Goal: Task Accomplishment & Management: Manage account settings

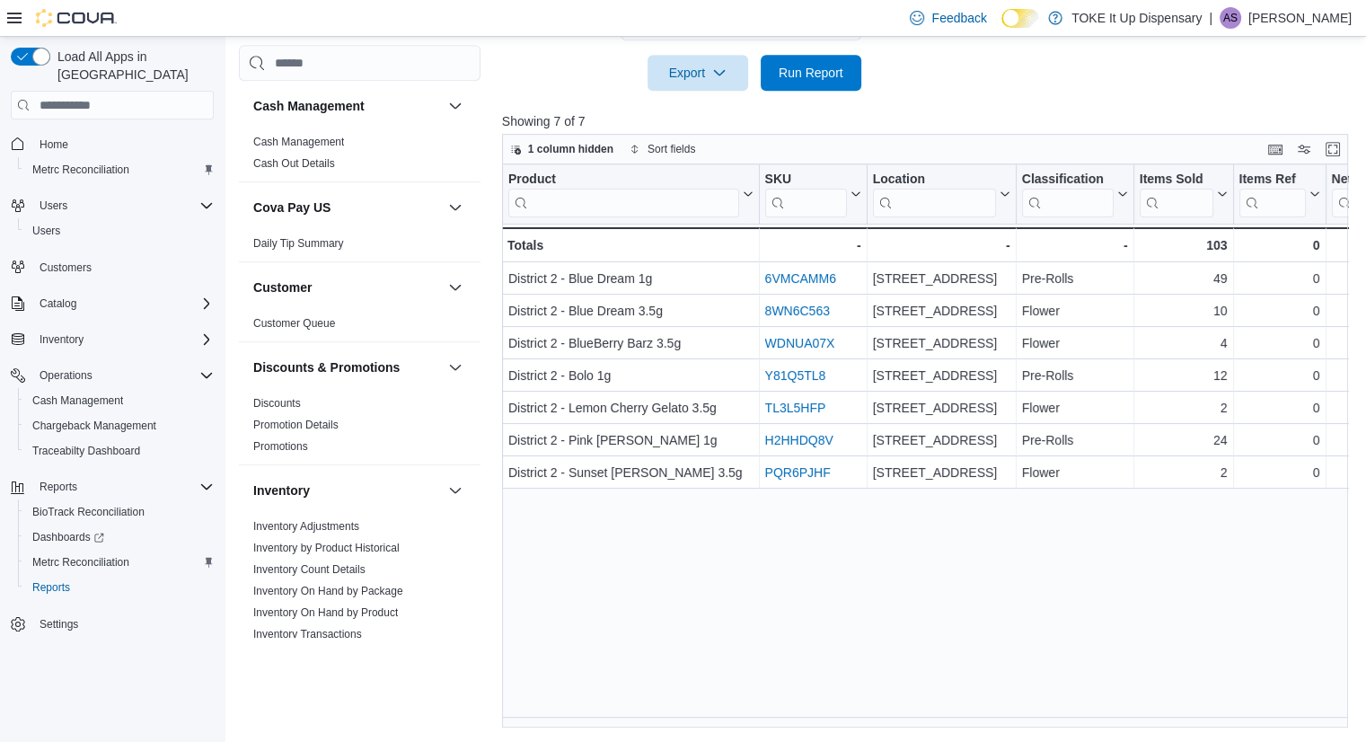
scroll to position [948, 0]
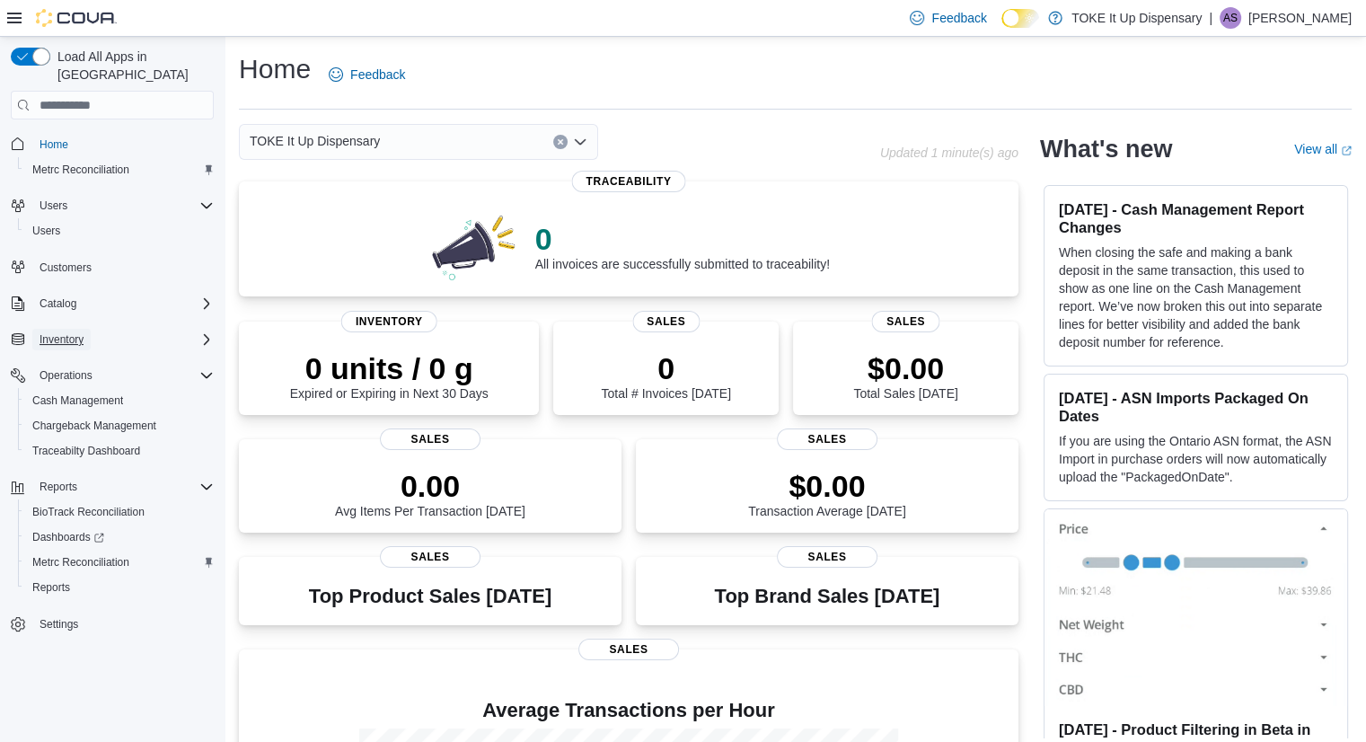
click at [77, 332] on span "Inventory" at bounding box center [62, 339] width 44 height 14
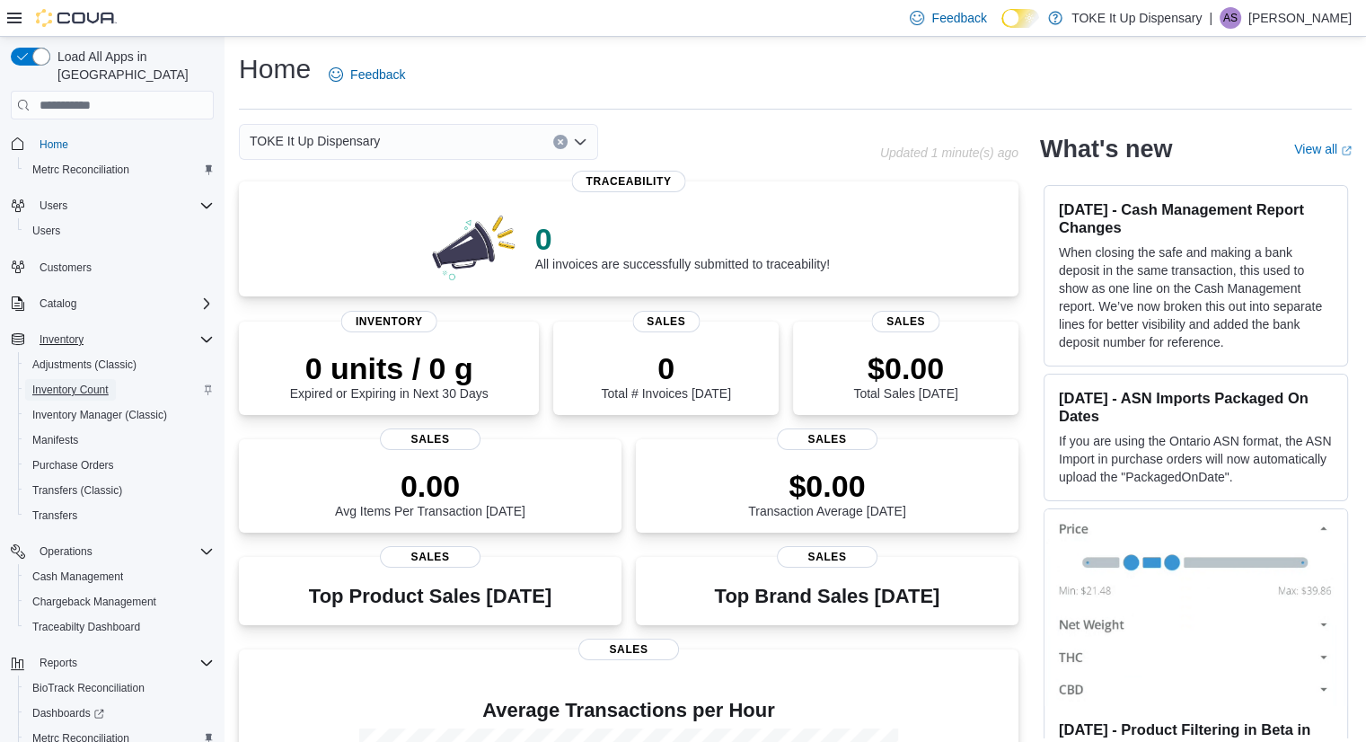
click at [79, 383] on span "Inventory Count" at bounding box center [70, 390] width 76 height 14
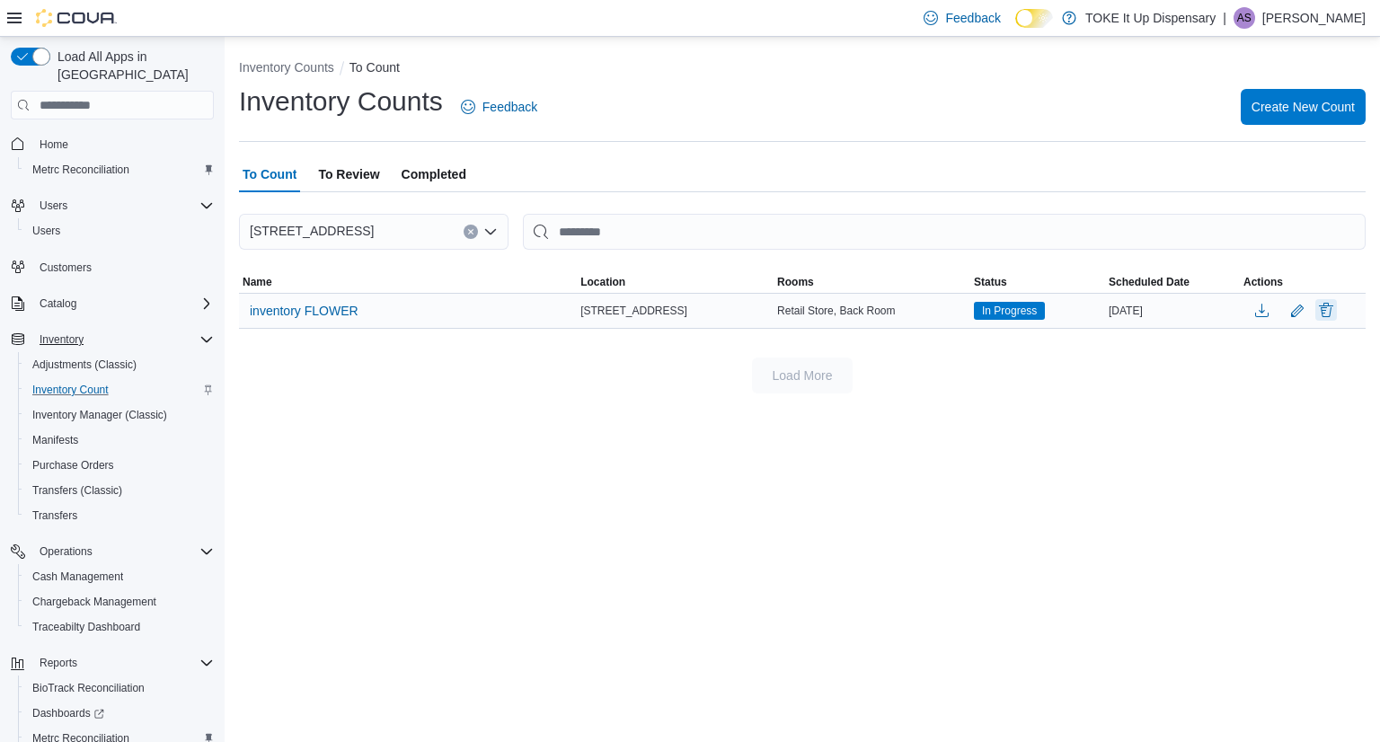
click at [1328, 310] on button "Delete" at bounding box center [1326, 310] width 22 height 22
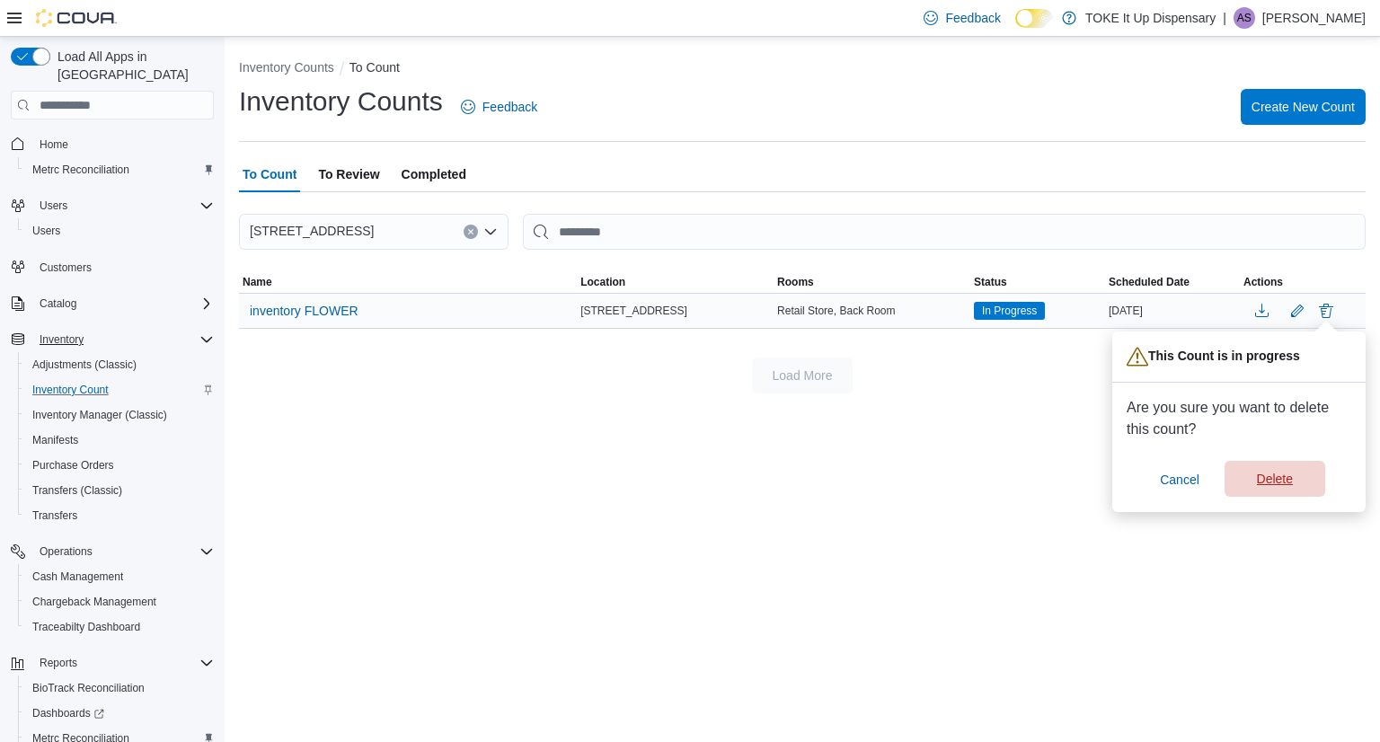
click at [1274, 482] on span "Delete" at bounding box center [1275, 479] width 36 height 18
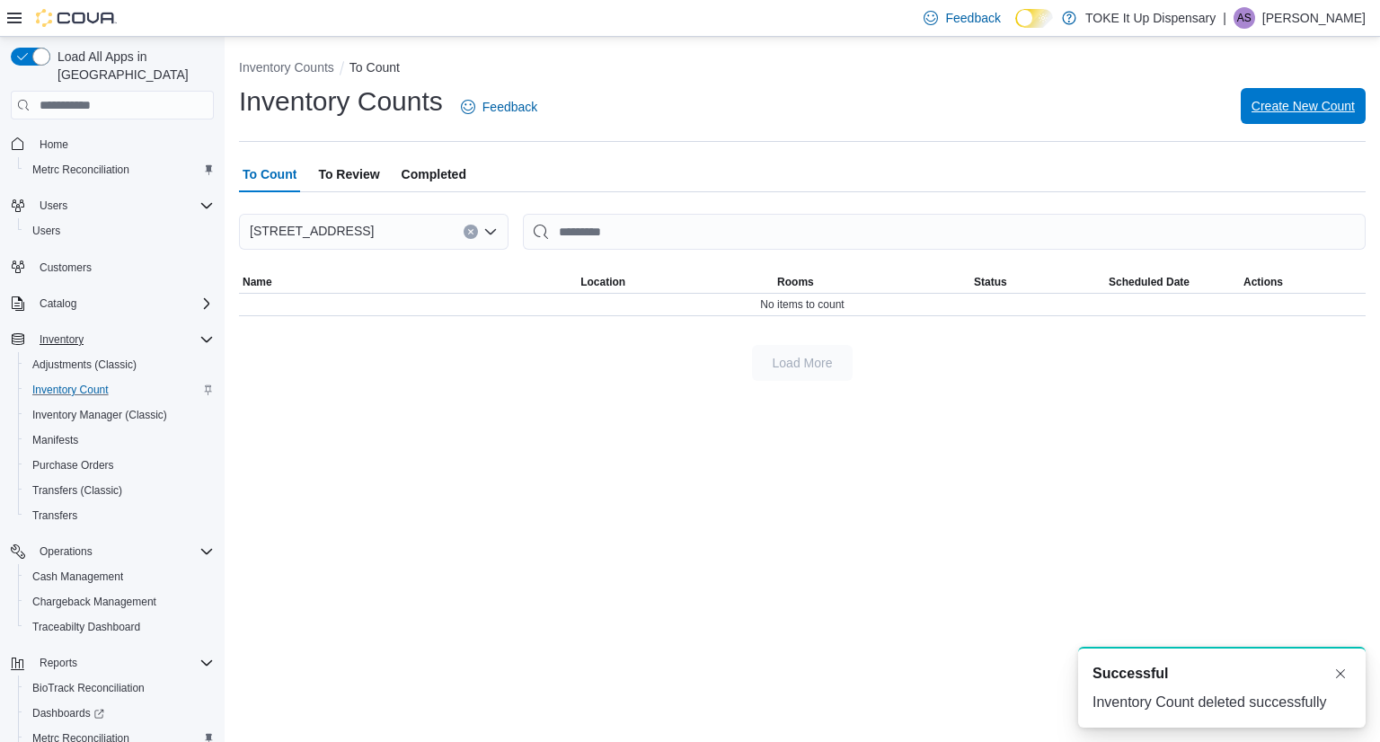
click at [1289, 102] on span "Create New Count" at bounding box center [1302, 106] width 103 height 18
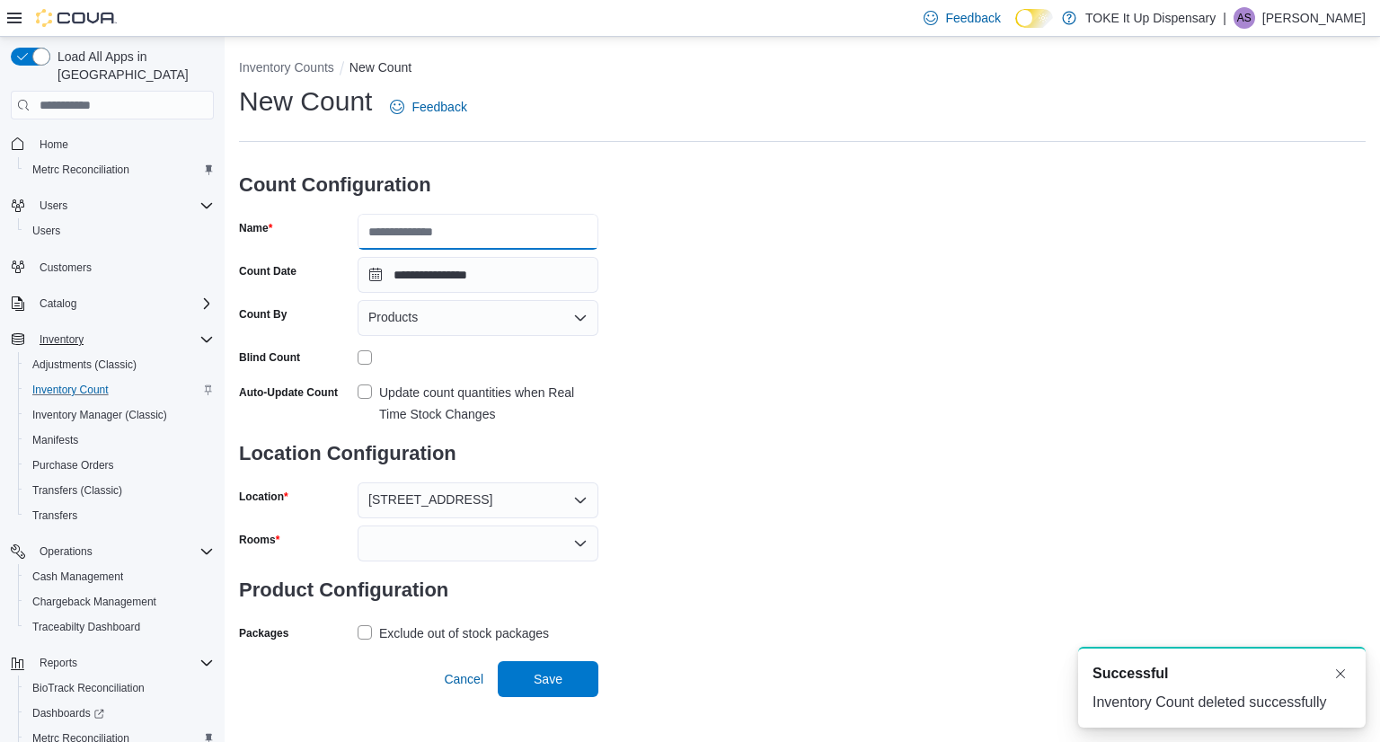
click at [450, 226] on input "Name" at bounding box center [477, 232] width 241 height 36
click at [450, 226] on input "*" at bounding box center [477, 232] width 241 height 36
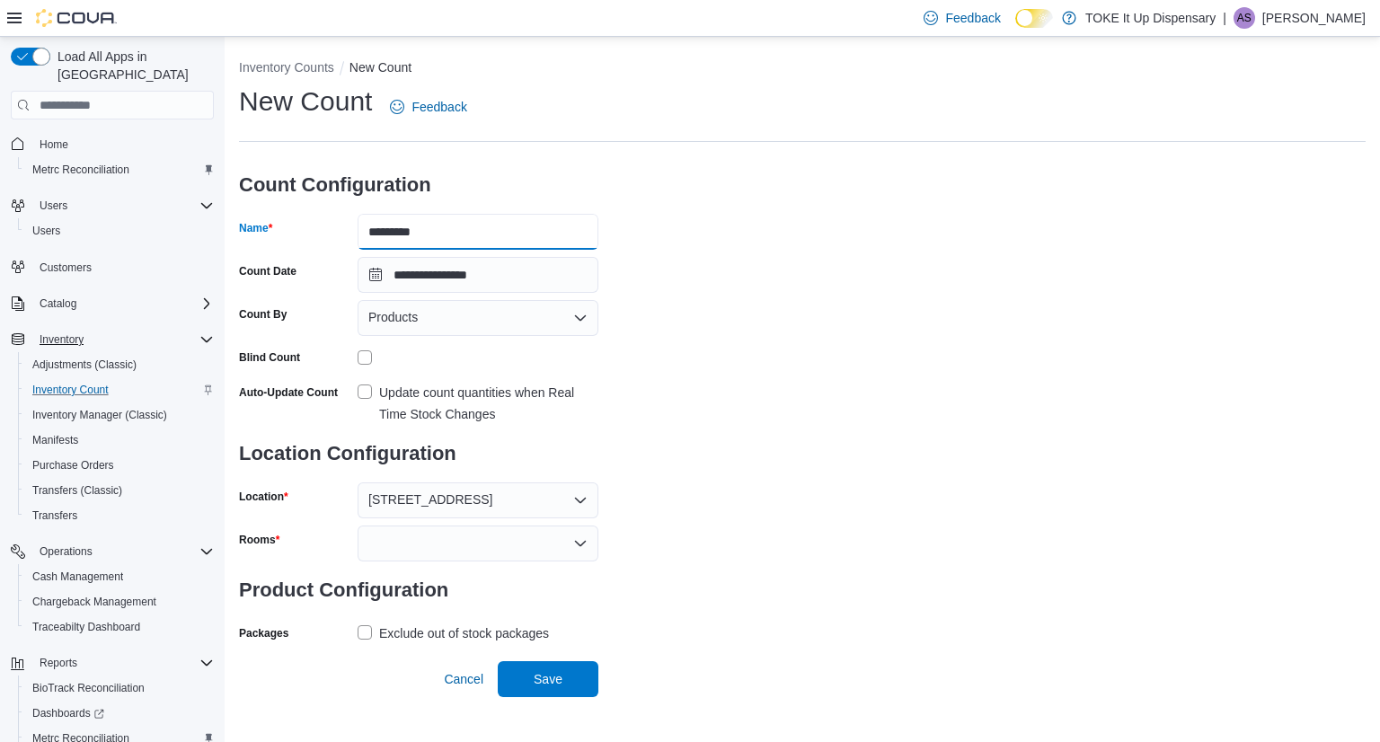
type input "********"
click at [498, 661] on button "Save" at bounding box center [548, 679] width 101 height 36
click at [504, 321] on div "Products" at bounding box center [477, 318] width 241 height 36
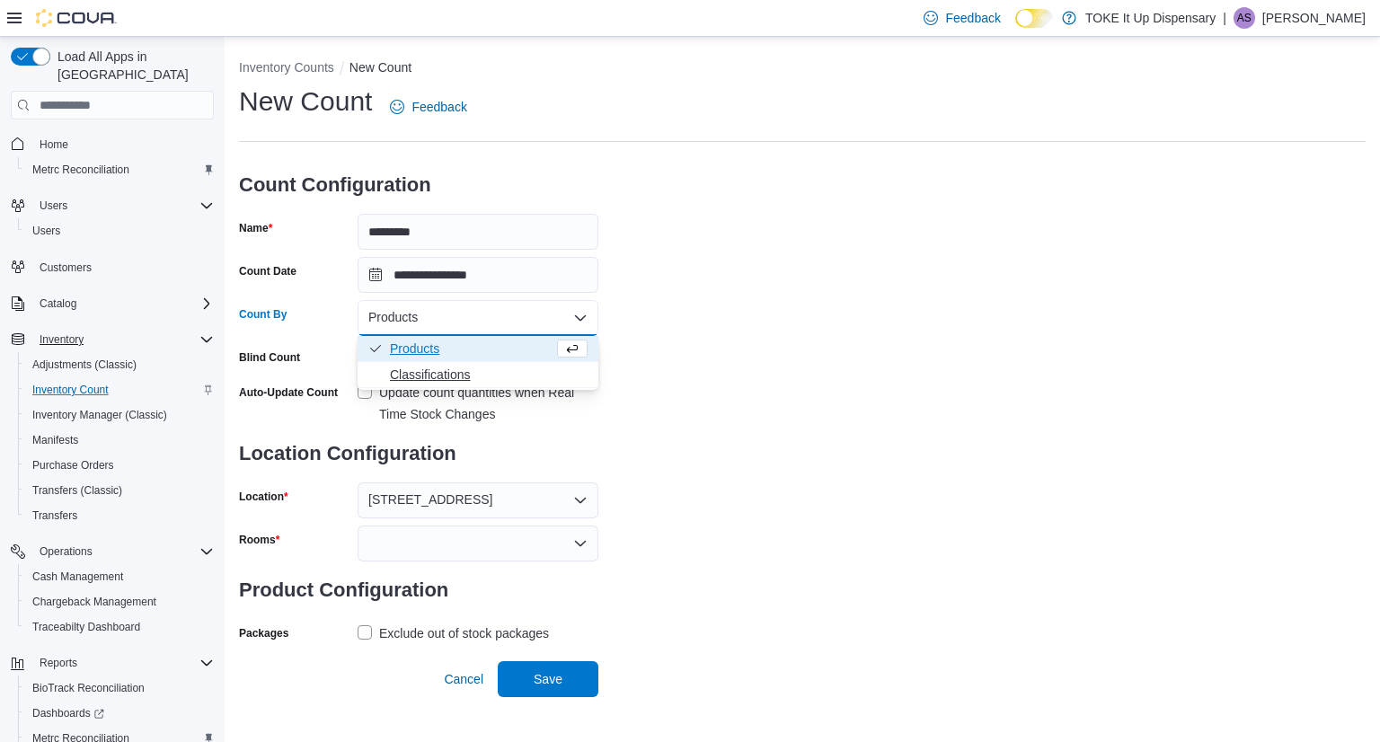
click at [445, 366] on span "Classifications" at bounding box center [489, 375] width 198 height 18
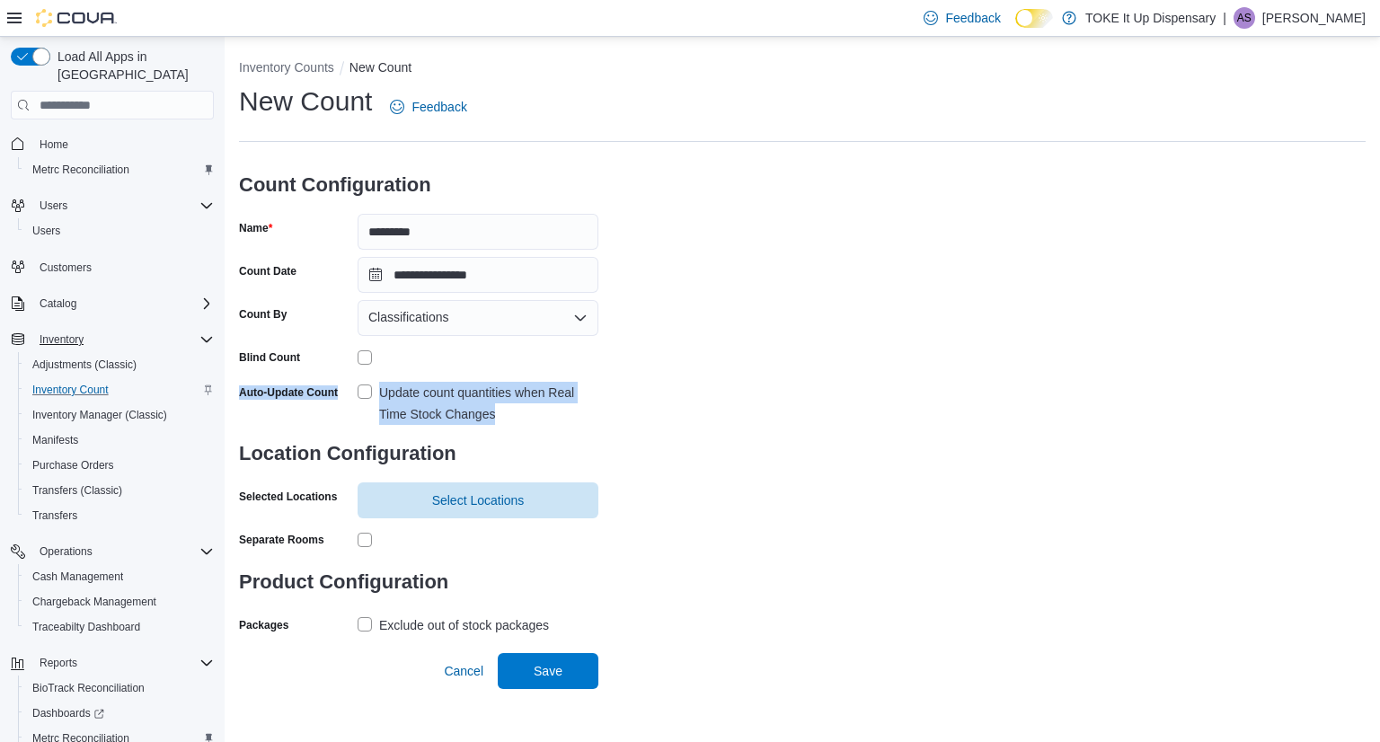
click at [359, 360] on form "**********" at bounding box center [418, 397] width 359 height 482
click at [759, 393] on div "**********" at bounding box center [802, 361] width 1126 height 555
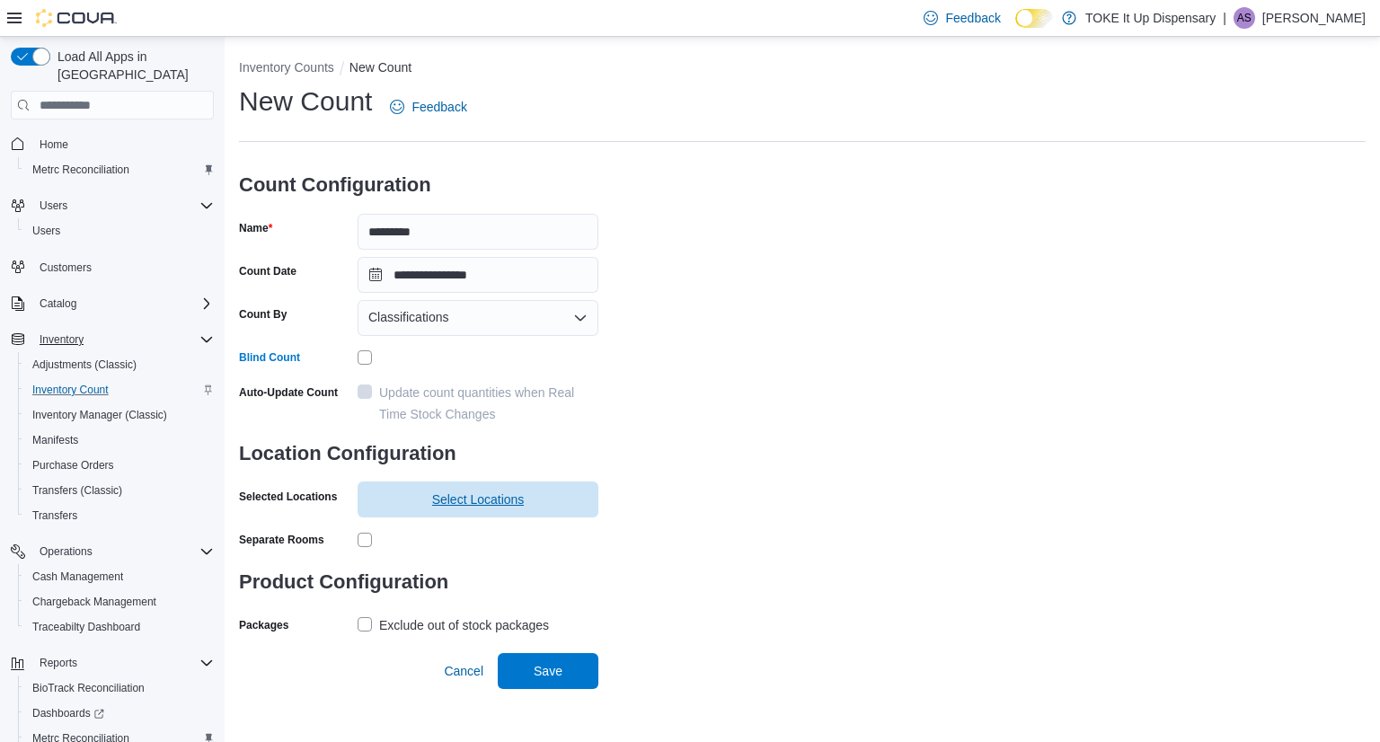
click at [410, 499] on span "Select Locations" at bounding box center [477, 499] width 219 height 36
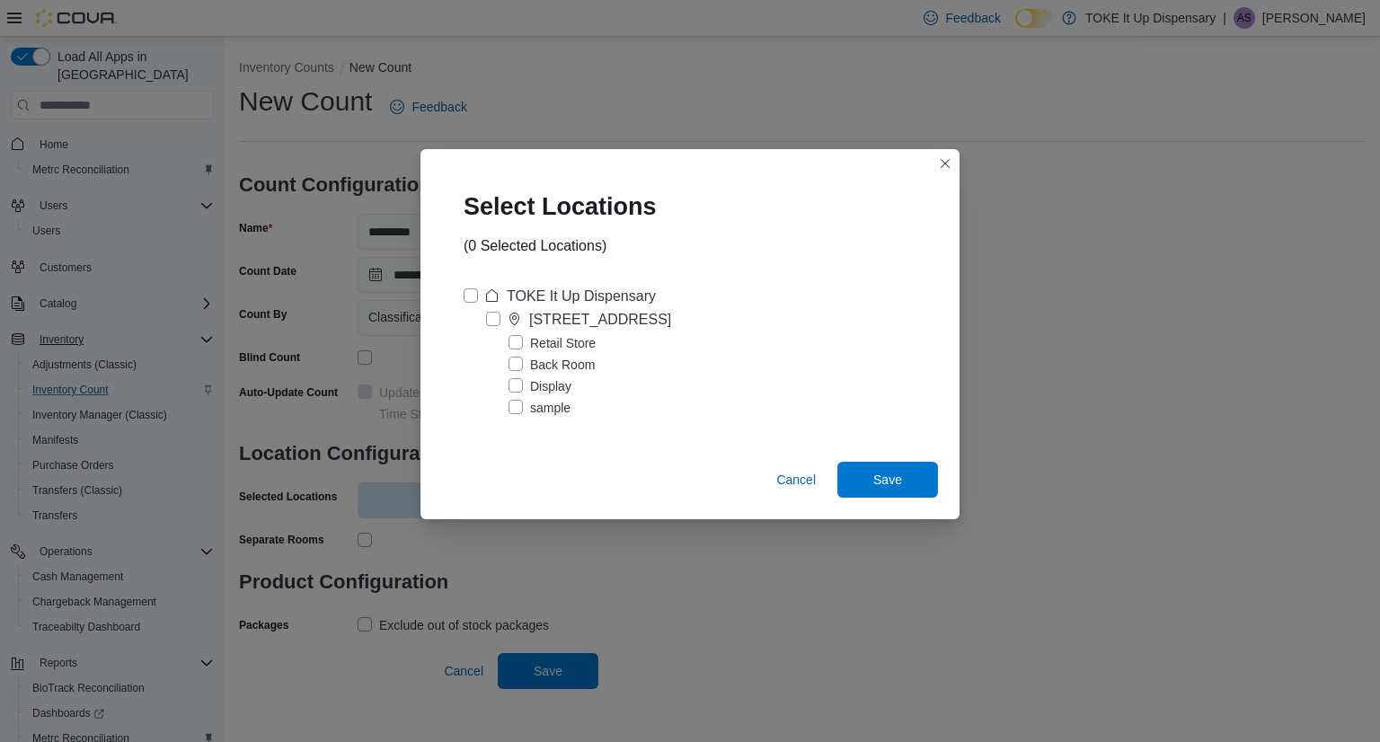
click at [495, 309] on label "[STREET_ADDRESS]" at bounding box center [578, 320] width 185 height 22
click at [515, 401] on label "sample" at bounding box center [539, 408] width 62 height 22
click at [514, 382] on label "Display" at bounding box center [539, 386] width 63 height 22
click at [903, 468] on span "Save" at bounding box center [887, 479] width 79 height 36
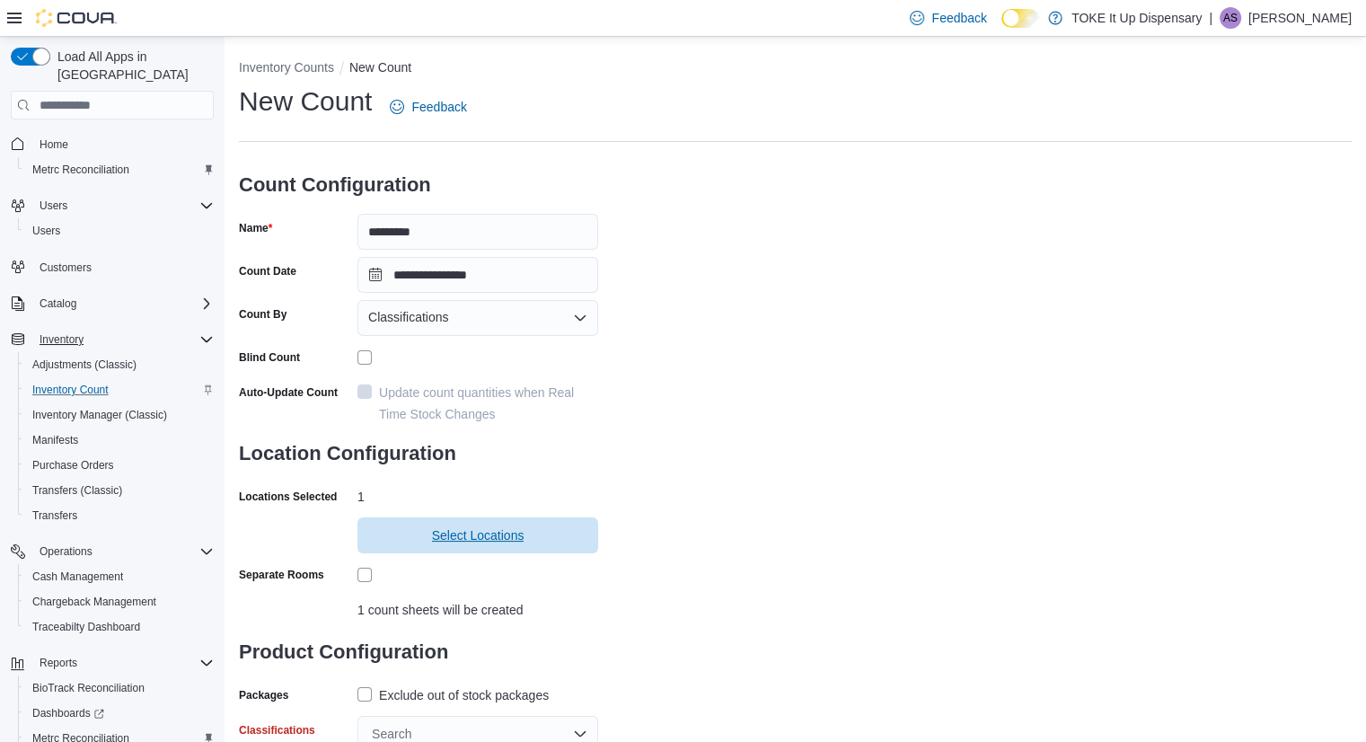
scroll to position [79, 0]
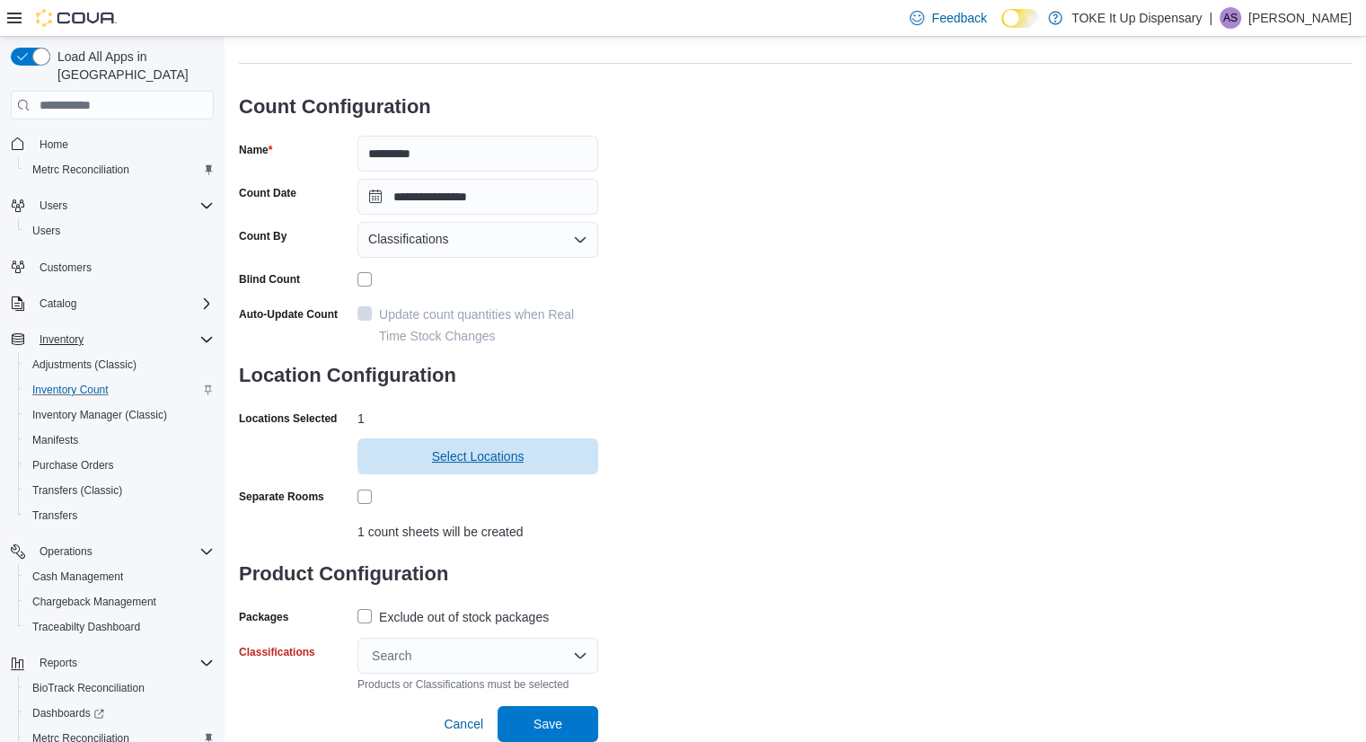
click at [445, 472] on span "Select Locations" at bounding box center [477, 456] width 219 height 36
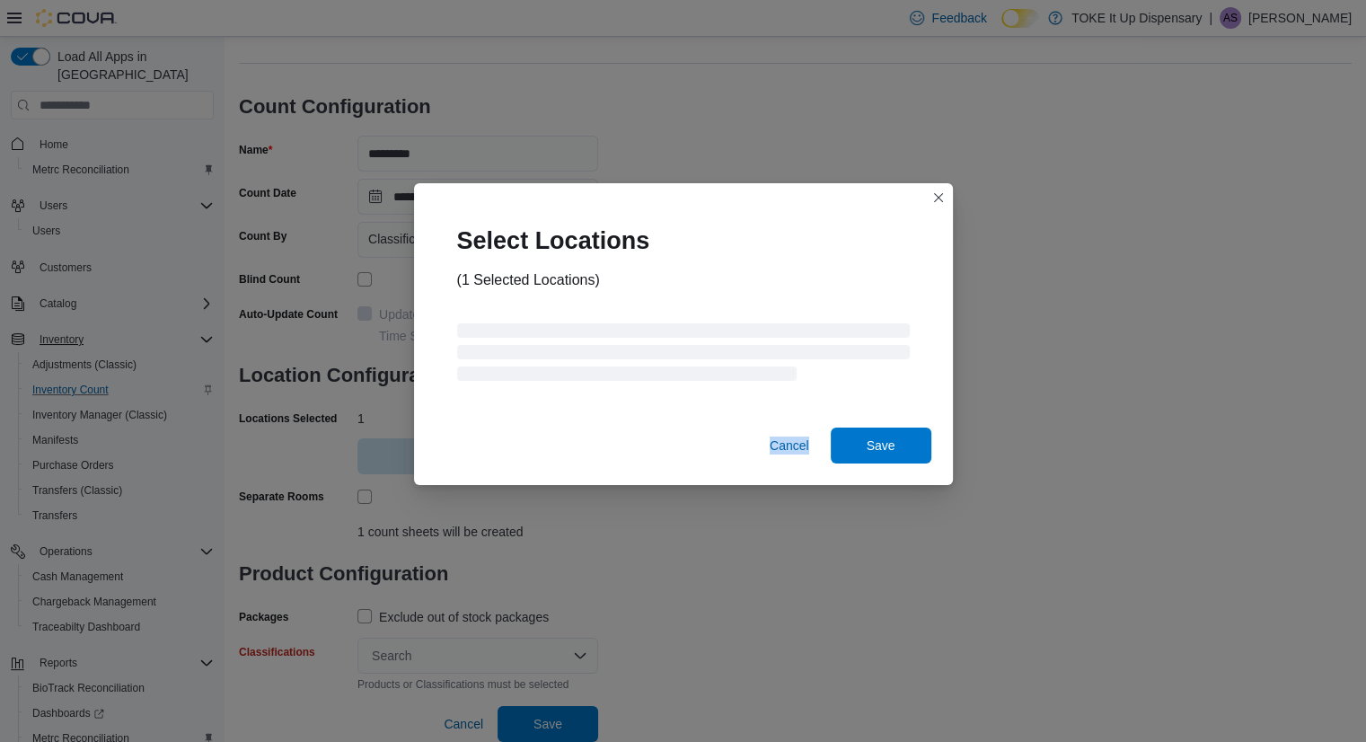
click at [445, 472] on div "Cancel Save" at bounding box center [683, 449] width 539 height 72
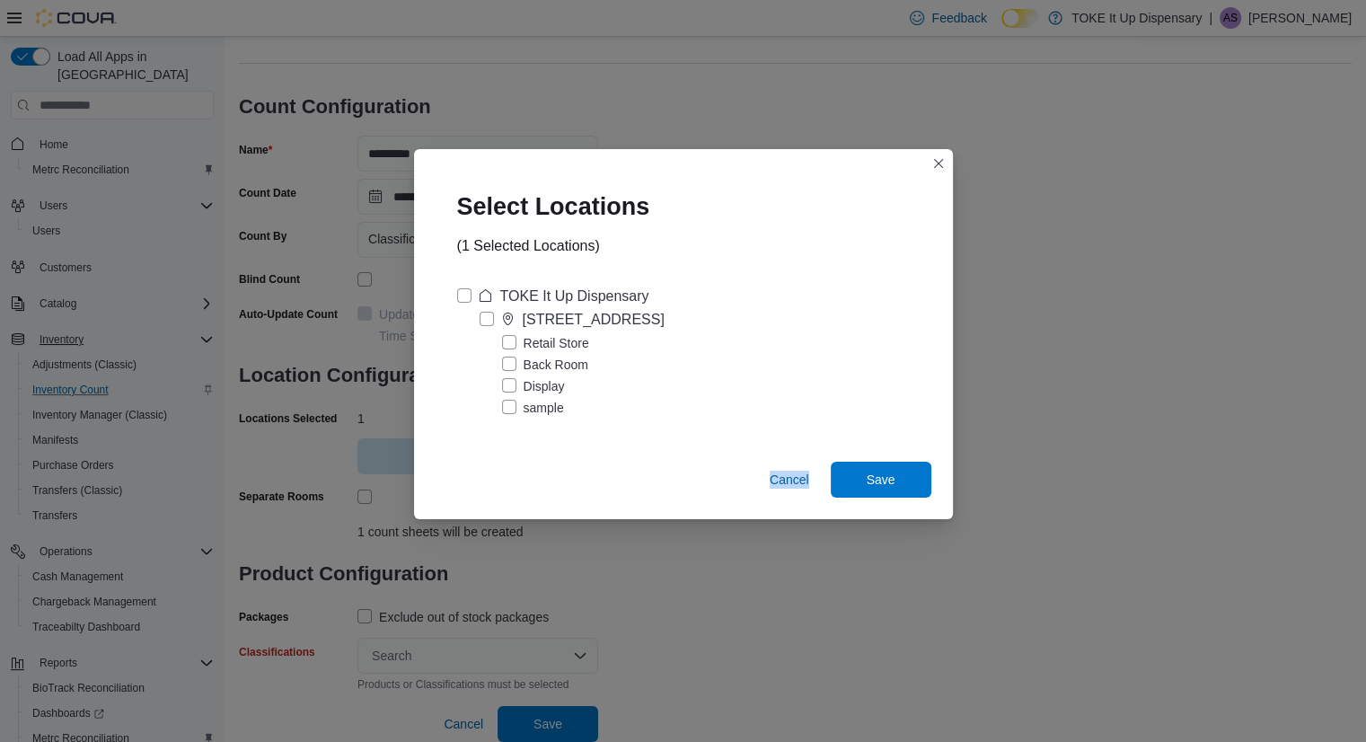
click at [445, 472] on div "Cancel Save" at bounding box center [683, 483] width 539 height 72
click at [858, 492] on span "Save" at bounding box center [881, 479] width 79 height 36
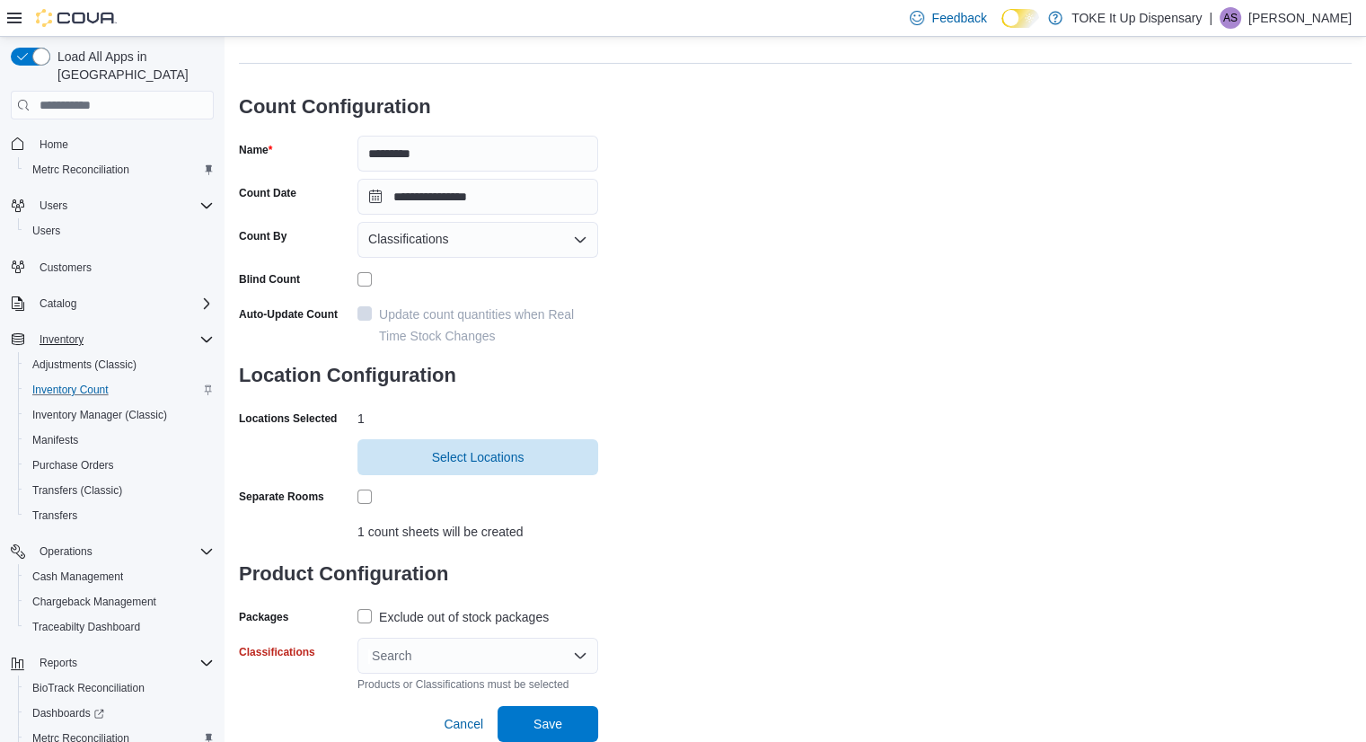
click at [574, 662] on div "Search" at bounding box center [477, 656] width 241 height 36
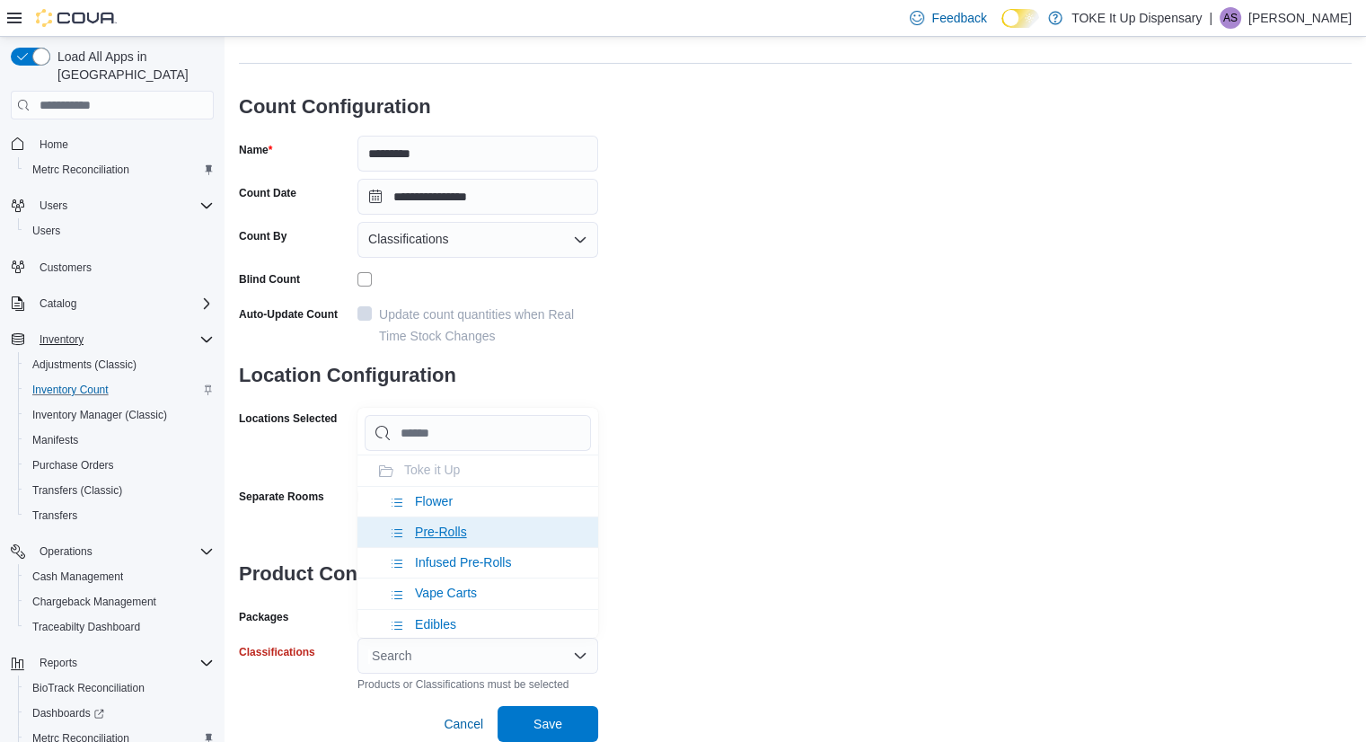
click at [435, 532] on span "Pre-Rolls" at bounding box center [441, 532] width 52 height 14
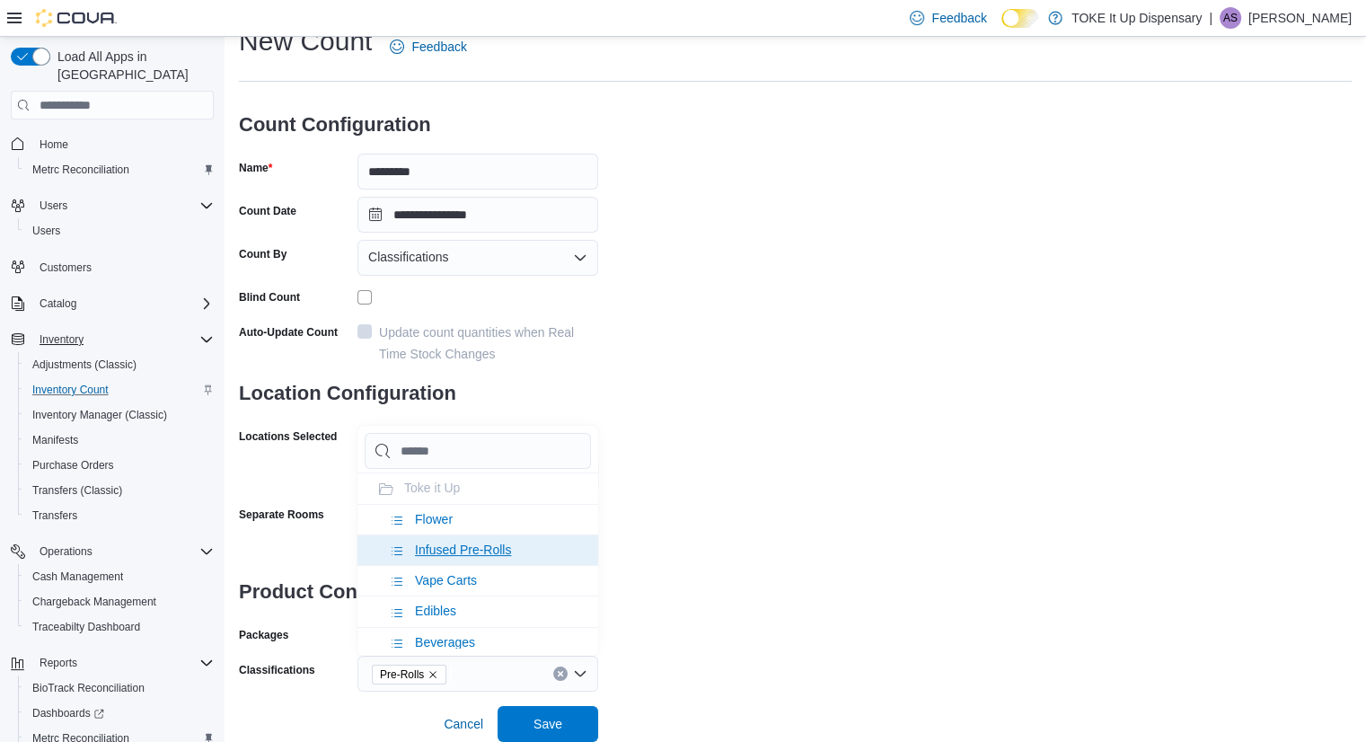
click at [437, 536] on li "Infused Pre-Rolls" at bounding box center [477, 549] width 241 height 31
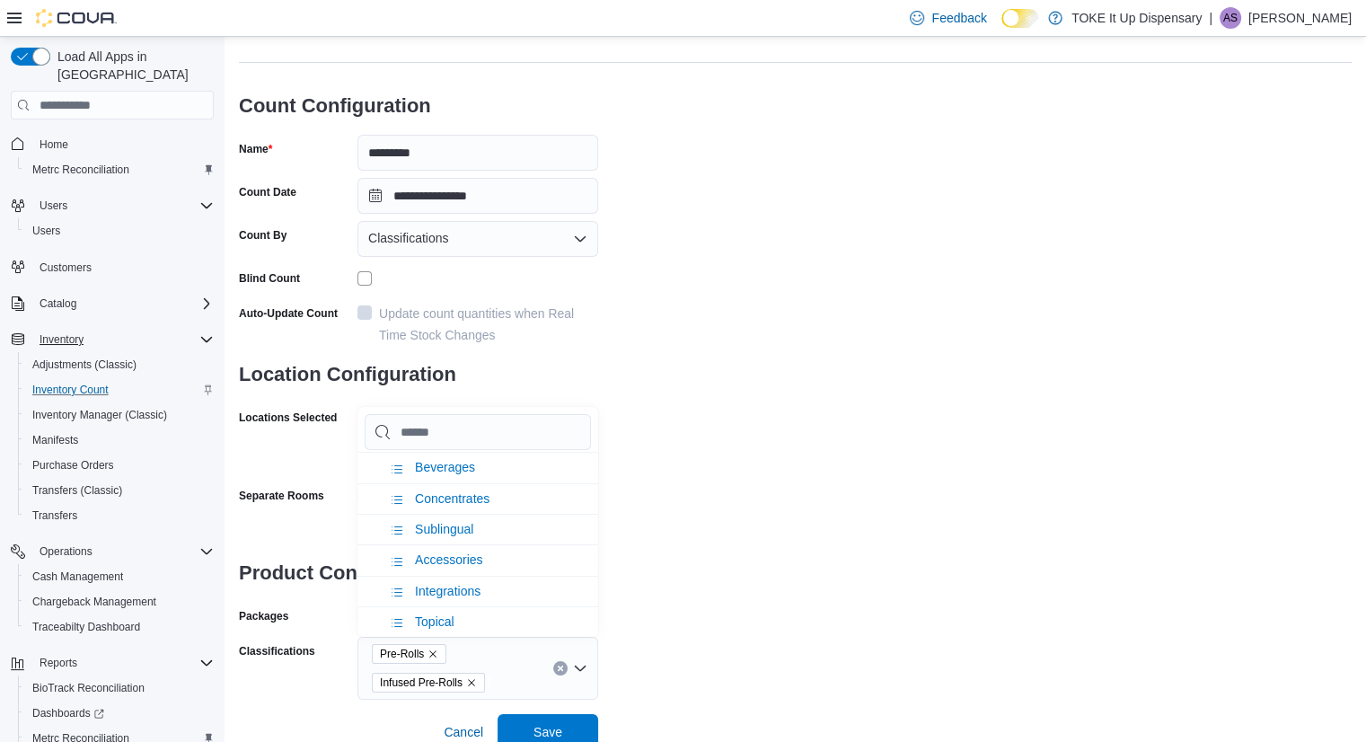
scroll to position [128, 0]
click at [552, 719] on span "Save" at bounding box center [547, 731] width 79 height 36
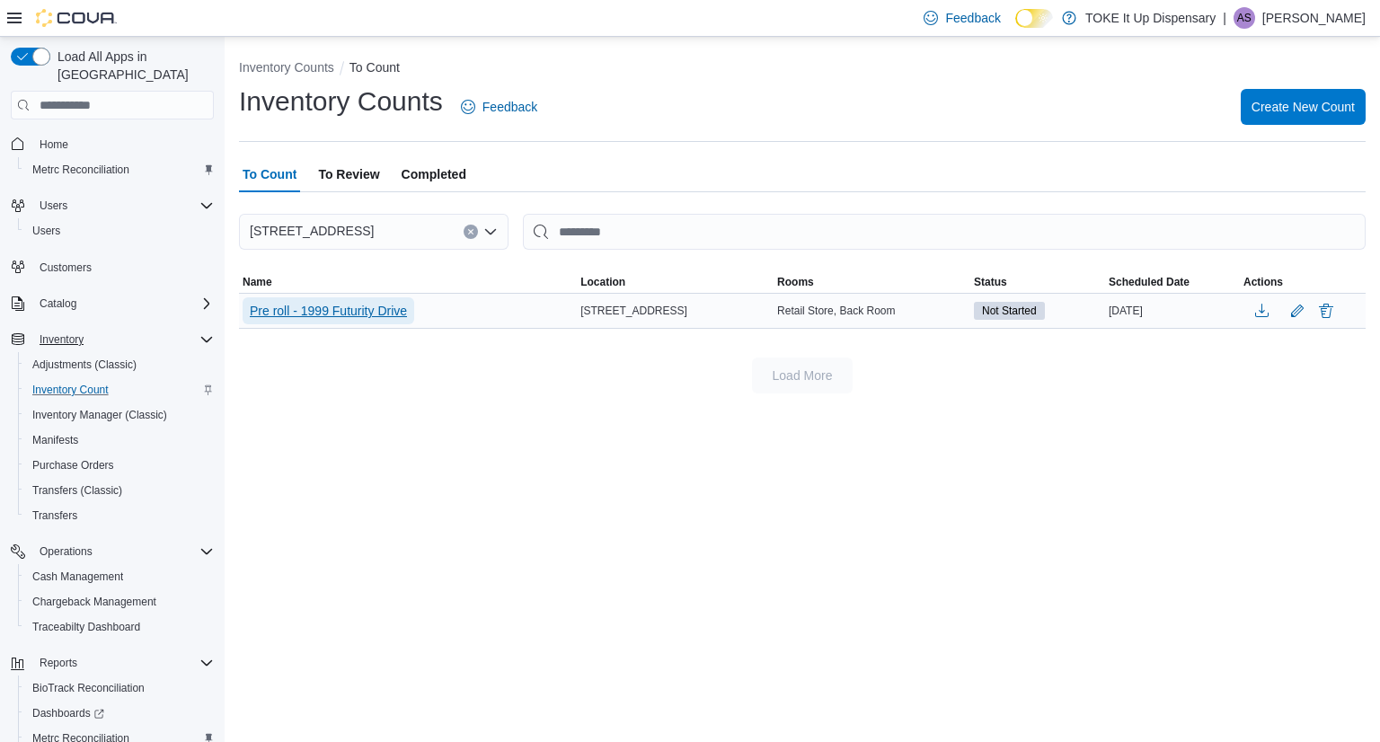
click at [341, 313] on span "Pre roll - 1999 Futurity Drive" at bounding box center [328, 311] width 157 height 18
click at [344, 319] on span "Pre roll - 1999 Futurity Drive" at bounding box center [328, 311] width 157 height 18
click at [370, 384] on div "Load More" at bounding box center [802, 375] width 1126 height 36
click at [309, 304] on span "Pre roll - 1999 Futurity Drive" at bounding box center [328, 311] width 157 height 18
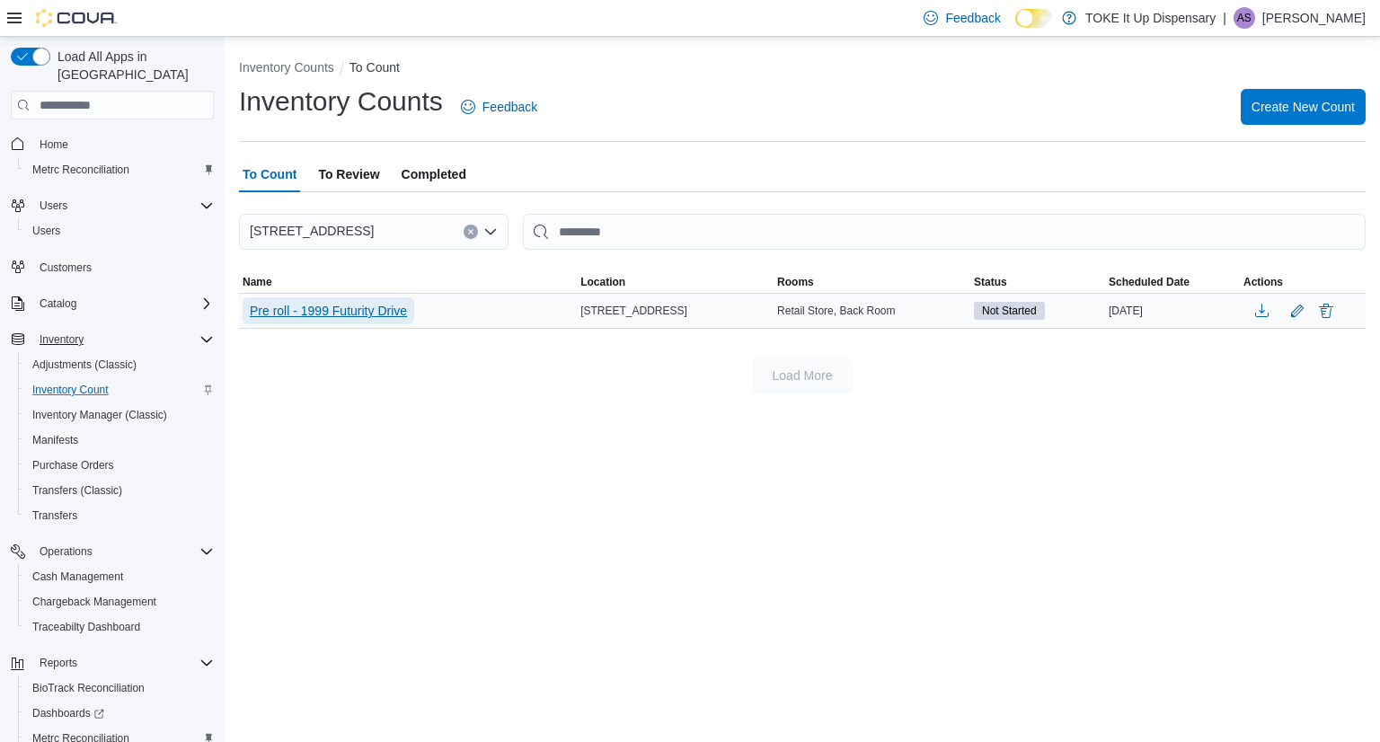
click at [309, 304] on span "Pre roll - 1999 Futurity Drive" at bounding box center [328, 311] width 157 height 18
click at [310, 299] on span "Pre roll - 1999 Futurity Drive" at bounding box center [328, 310] width 157 height 27
click at [1265, 318] on button "button" at bounding box center [1261, 309] width 36 height 27
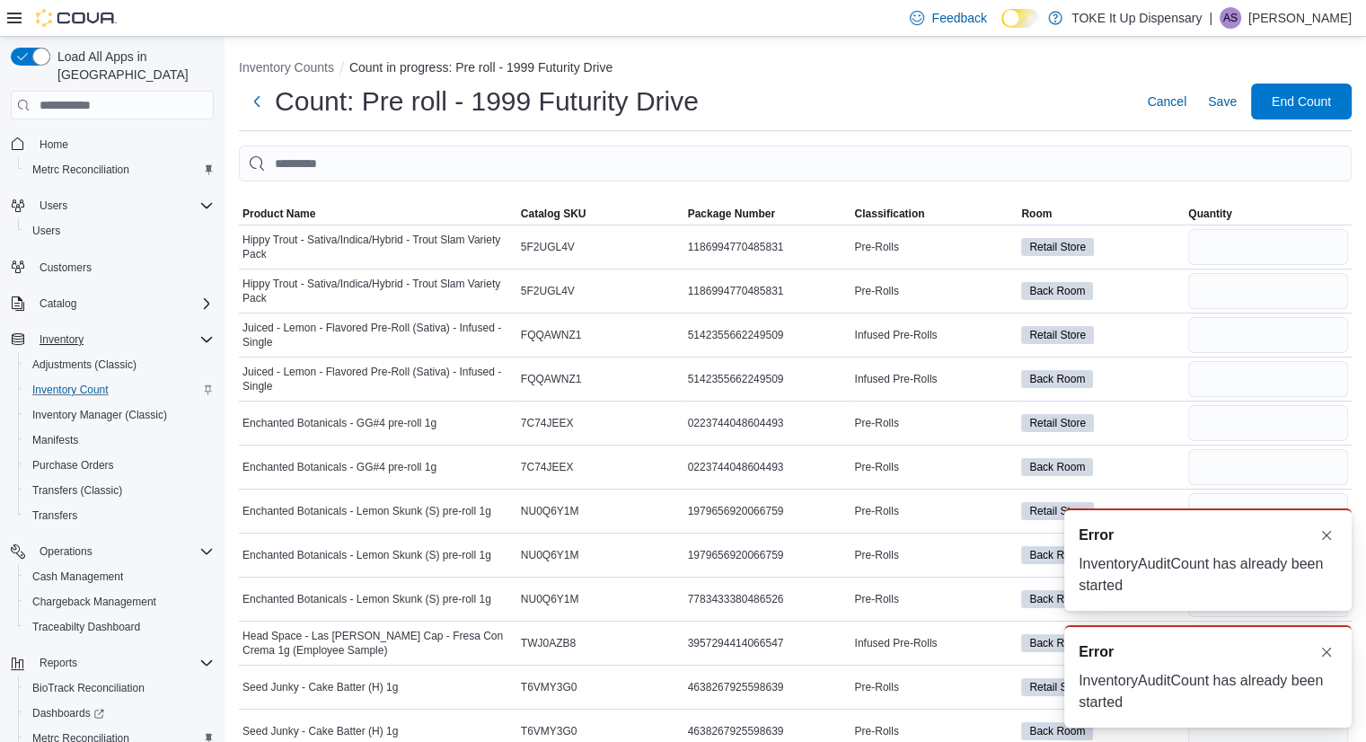
click at [1344, 535] on div "A new notification appears Error InventoryAuditCount has already been started" at bounding box center [1207, 559] width 287 height 102
click at [1329, 535] on button "Dismiss toast" at bounding box center [1327, 535] width 22 height 22
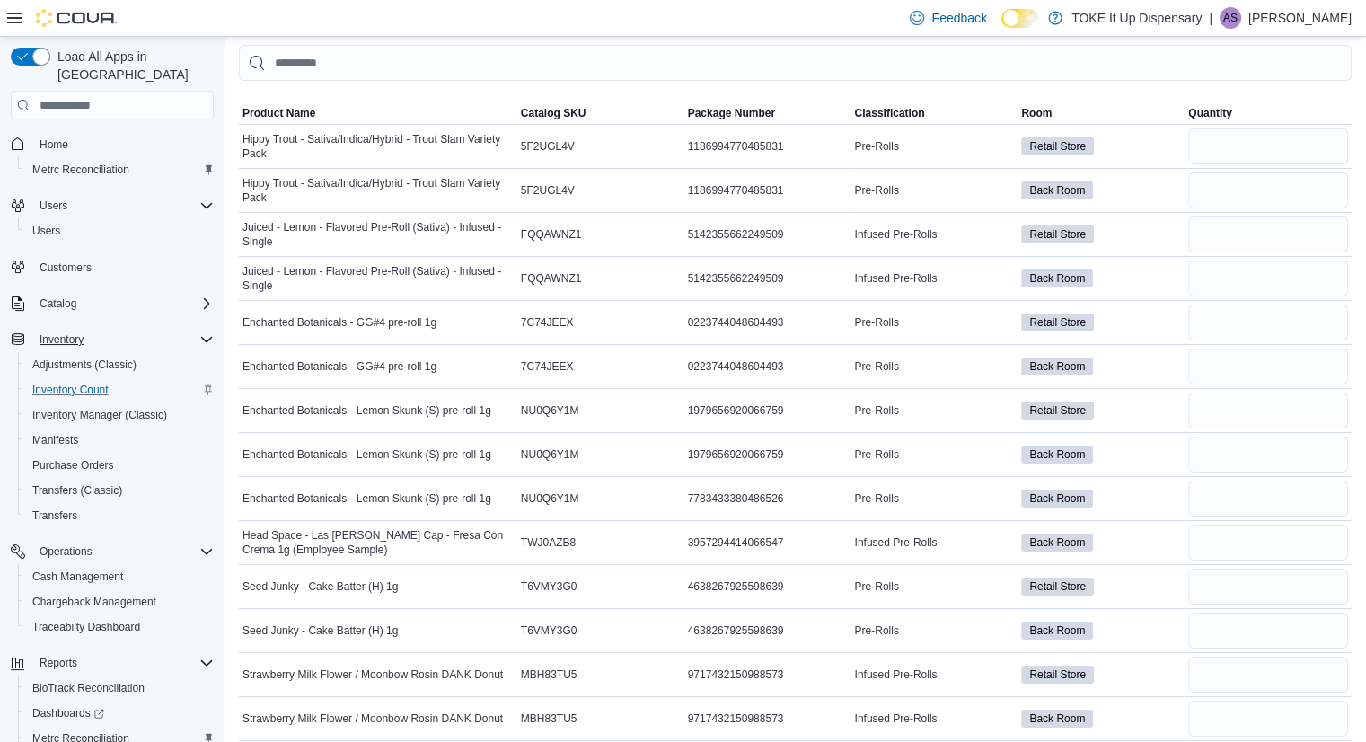
scroll to position [58, 0]
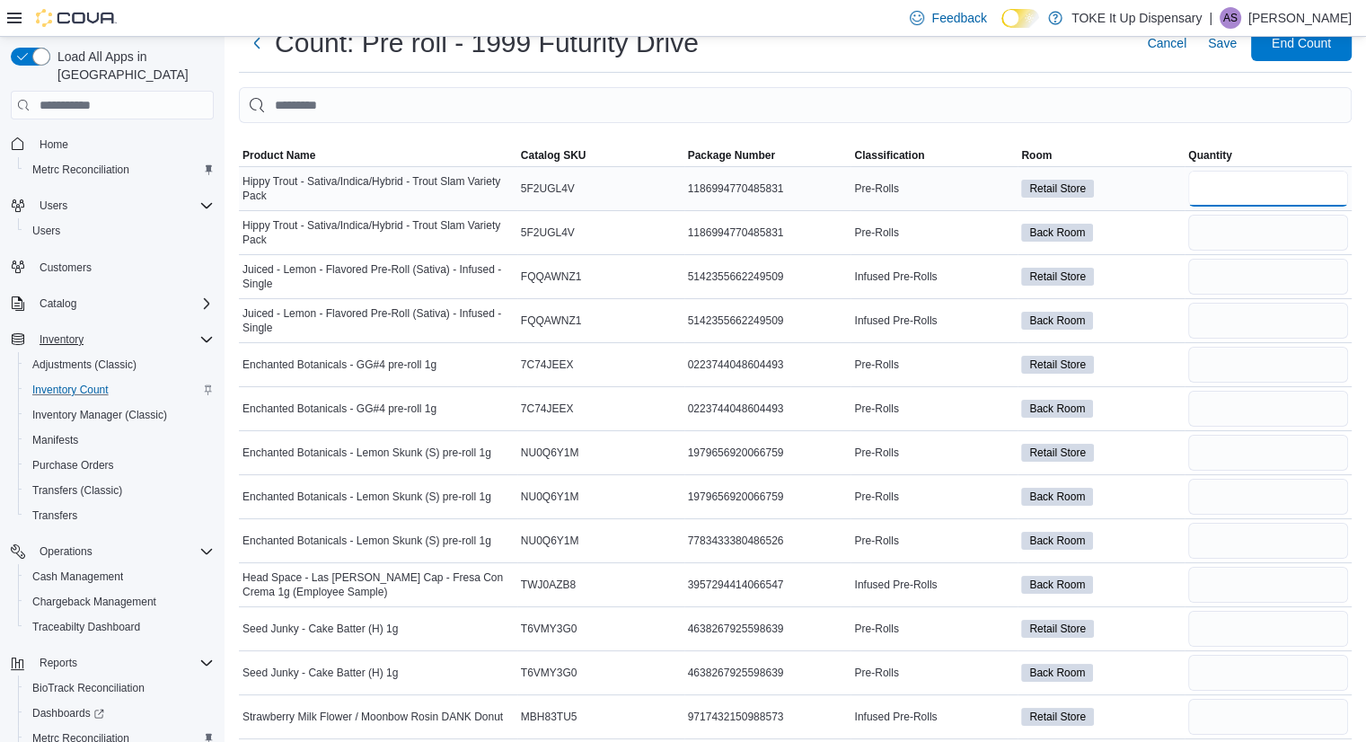
click at [1240, 178] on input "number" at bounding box center [1268, 189] width 160 height 36
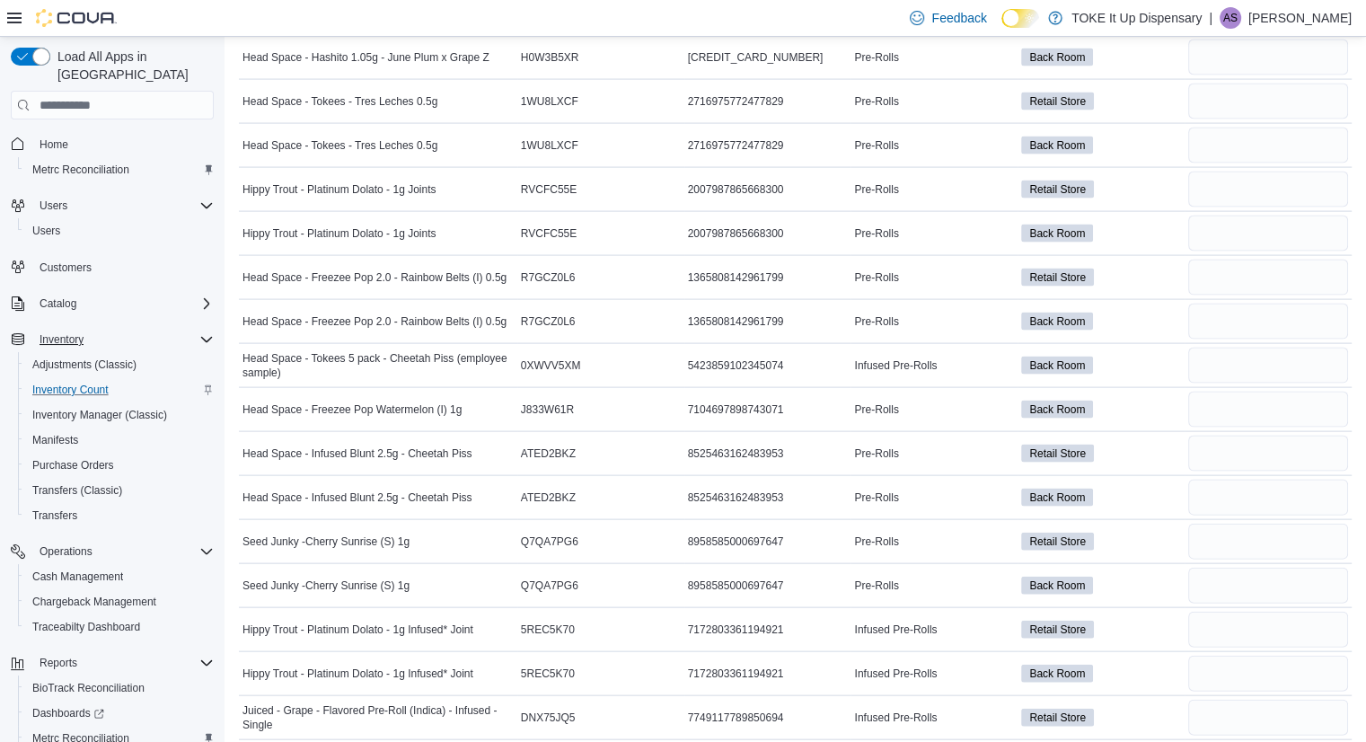
scroll to position [3837, 0]
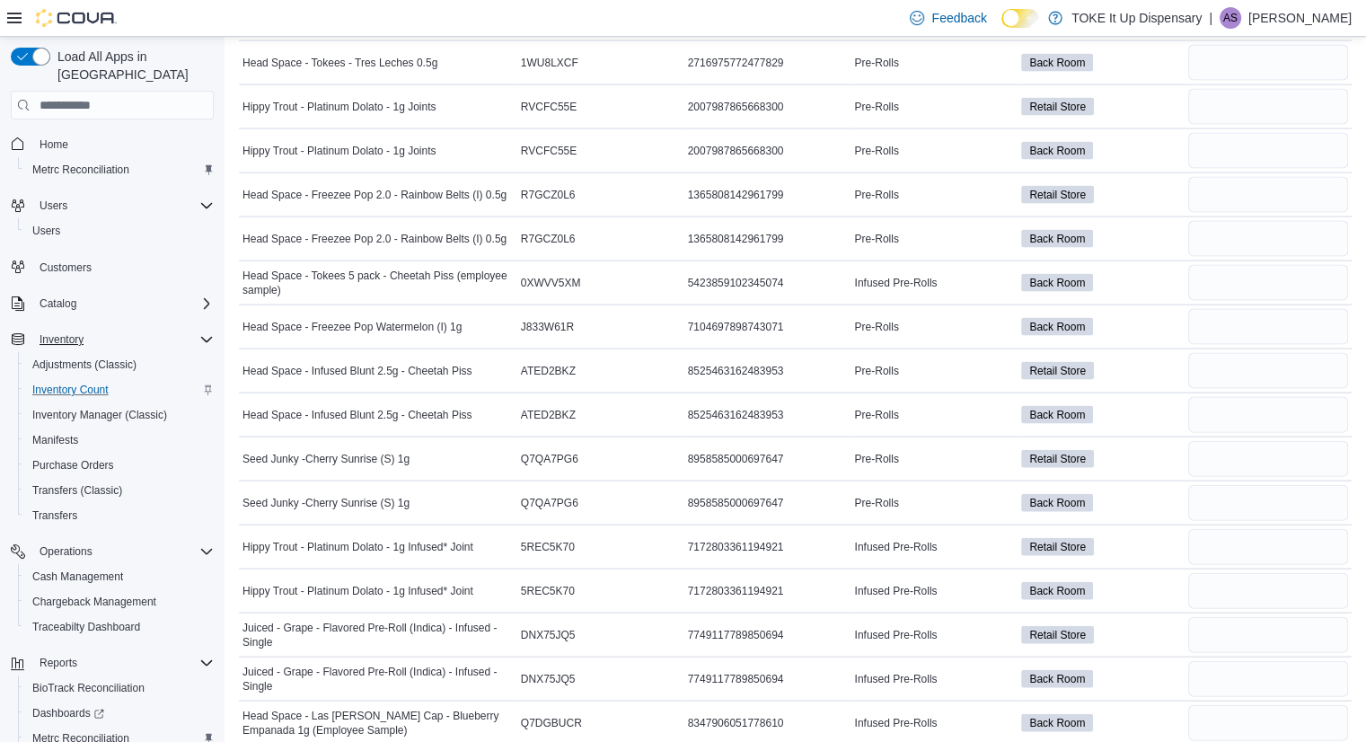
drag, startPoint x: 237, startPoint y: 174, endPoint x: 1379, endPoint y: 783, distance: 1293.8
